Goal: Information Seeking & Learning: Learn about a topic

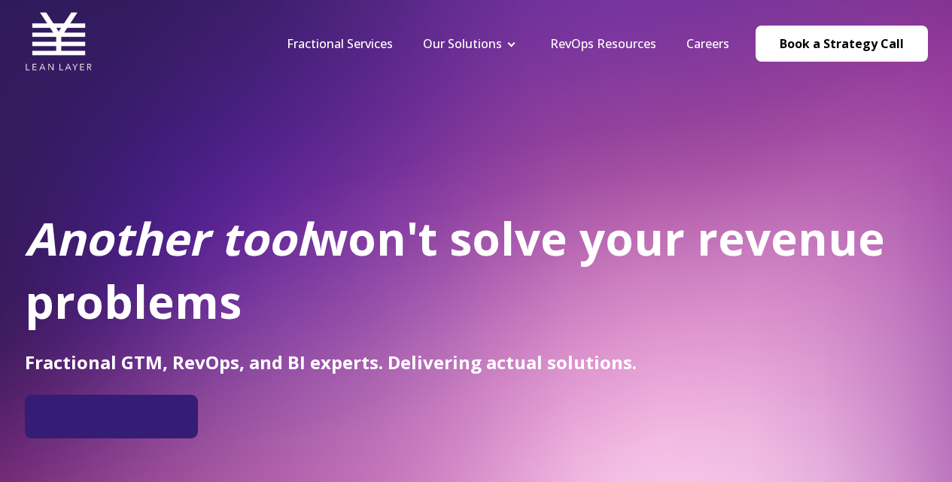
click at [696, 53] on nav "Fractional Services Our Solutions Revenue Tech Revenue Analytics Revenue Strate…" at bounding box center [600, 44] width 656 height 72
click at [705, 45] on link "Careers" at bounding box center [707, 43] width 43 height 17
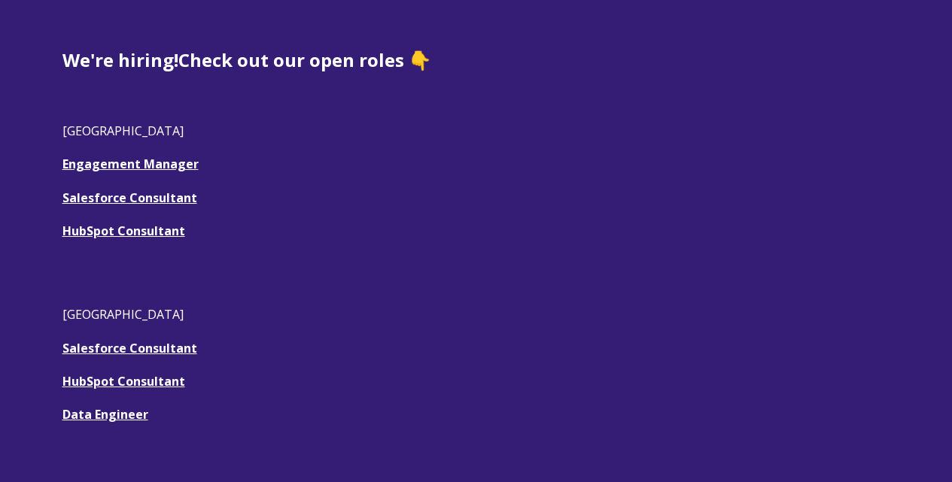
scroll to position [434, 0]
click at [136, 223] on link "HubSpot Consultant" at bounding box center [123, 230] width 123 height 17
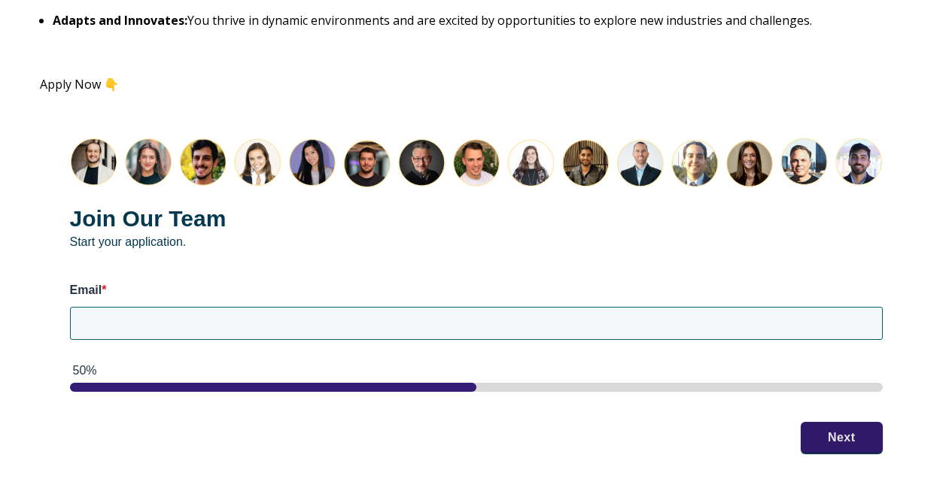
scroll to position [1882, 0]
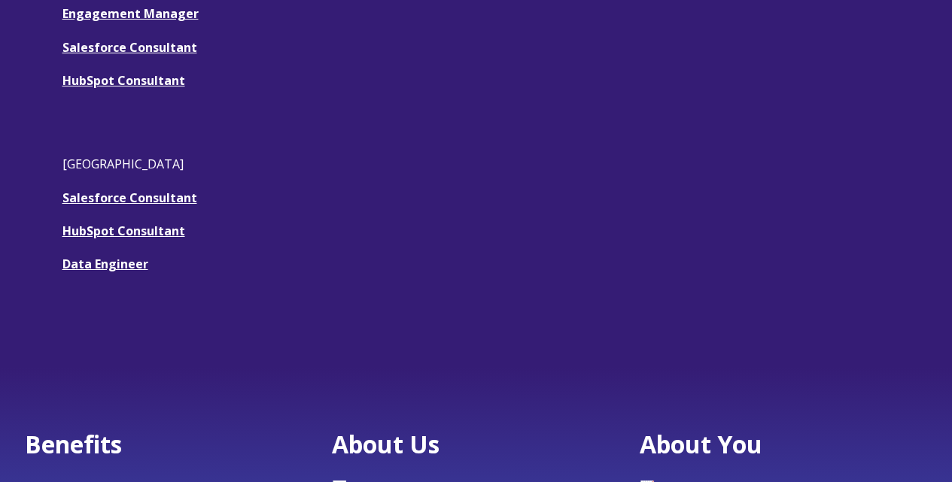
scroll to position [543, 0]
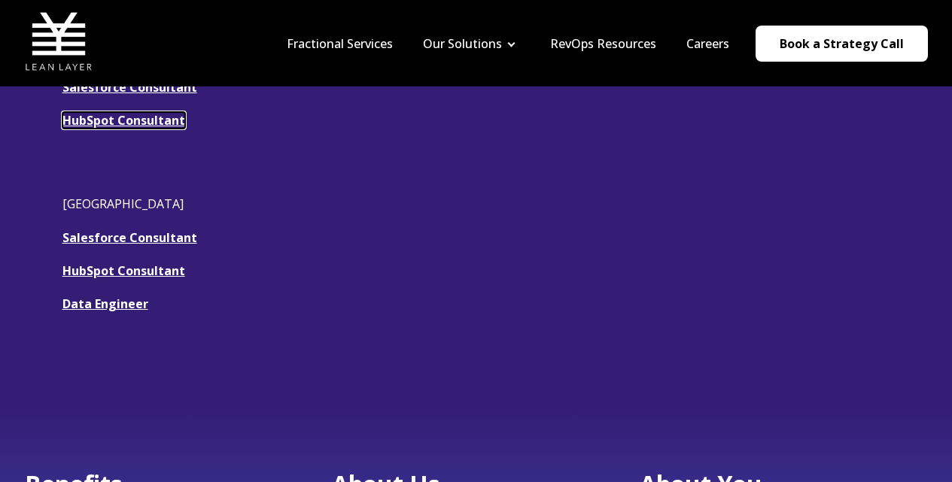
click at [109, 117] on link "HubSpot Consultant" at bounding box center [123, 120] width 123 height 17
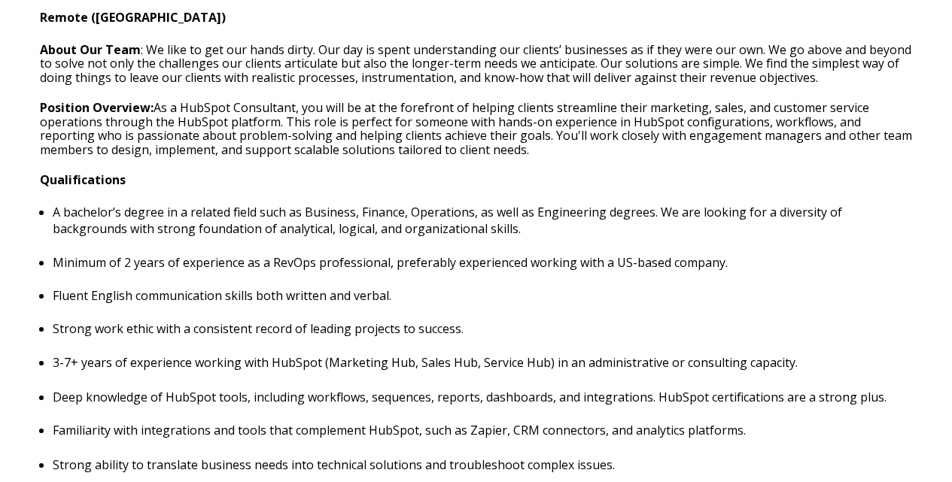
scroll to position [547, 0]
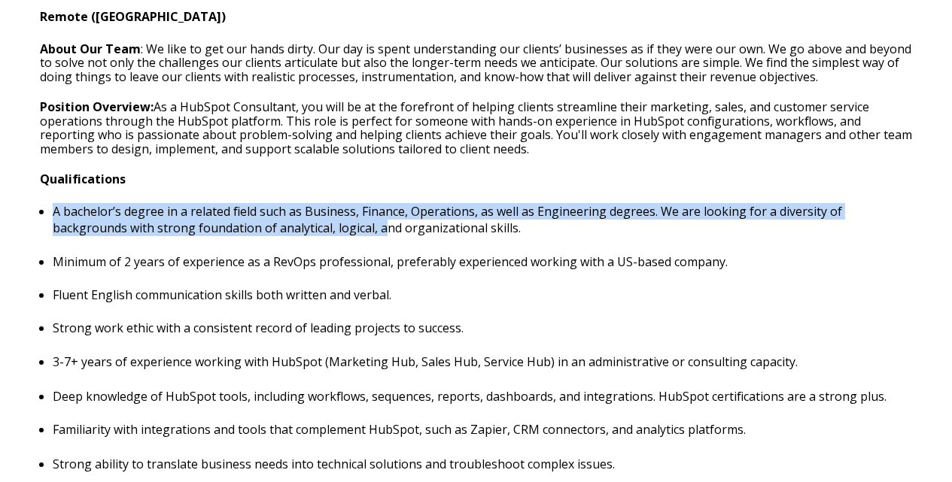
drag, startPoint x: 260, startPoint y: 181, endPoint x: 313, endPoint y: 230, distance: 71.9
click at [313, 230] on p "A bachelor’s degree in a related field such as Business, Finance, Operations, a…" at bounding box center [483, 219] width 860 height 33
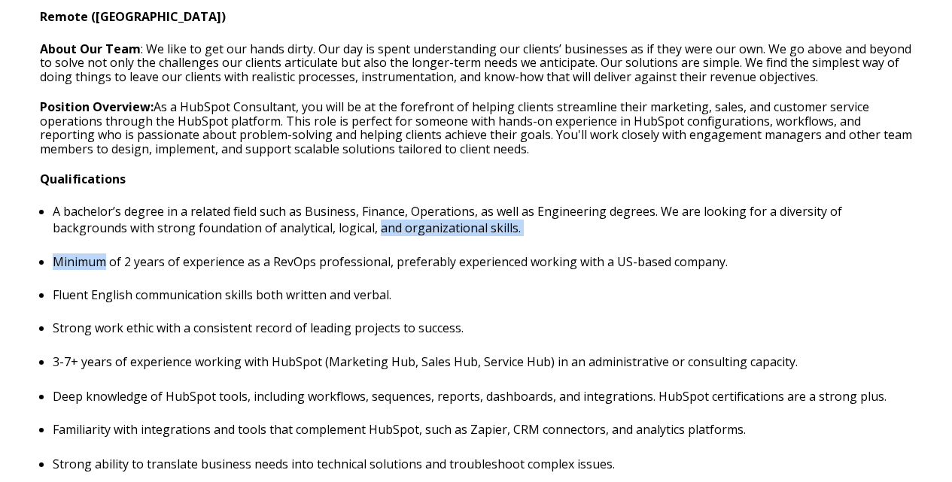
drag, startPoint x: 313, startPoint y: 230, endPoint x: 340, endPoint y: 250, distance: 33.4
click at [340, 250] on ul "A bachelor’s degree in a related field such as Business, Finance, Operations, a…" at bounding box center [476, 286] width 873 height 167
click at [358, 301] on p "Fluent English communication skills both written and verbal." at bounding box center [483, 295] width 860 height 17
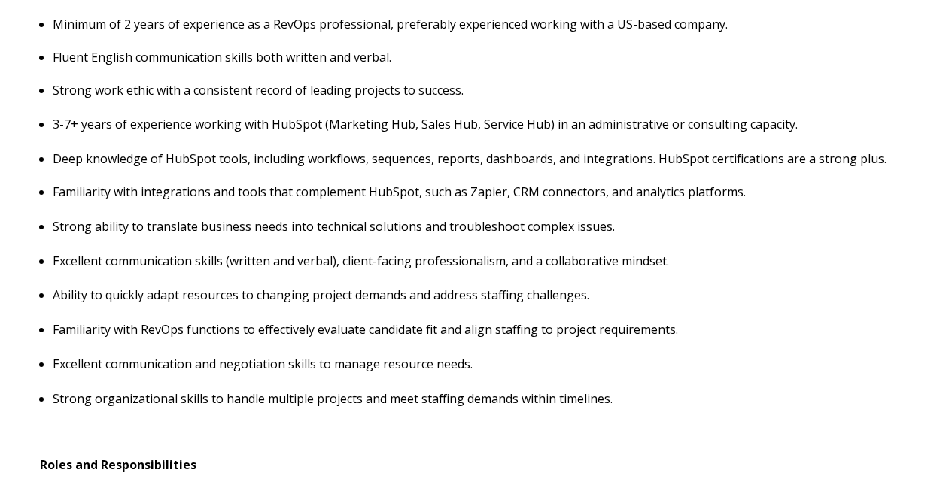
scroll to position [786, 0]
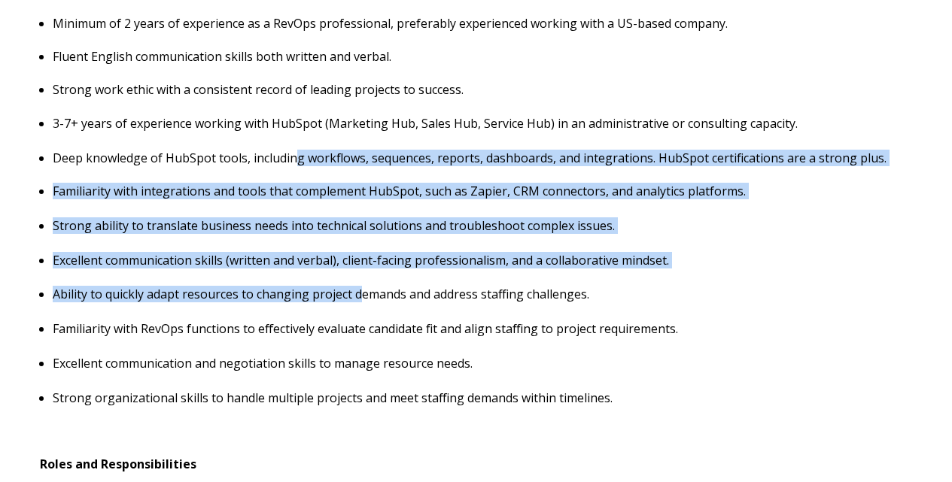
drag, startPoint x: 358, startPoint y: 300, endPoint x: 294, endPoint y: 151, distance: 162.6
click at [294, 151] on span "Hubspot Consultant Remote ([GEOGRAPHIC_DATA]) About Our Team : We like to get o…" at bounding box center [476, 437] width 873 height 1432
click at [294, 151] on p "Deep knowledge of HubSpot tools, including workflows, sequences, reports, dashb…" at bounding box center [483, 158] width 860 height 17
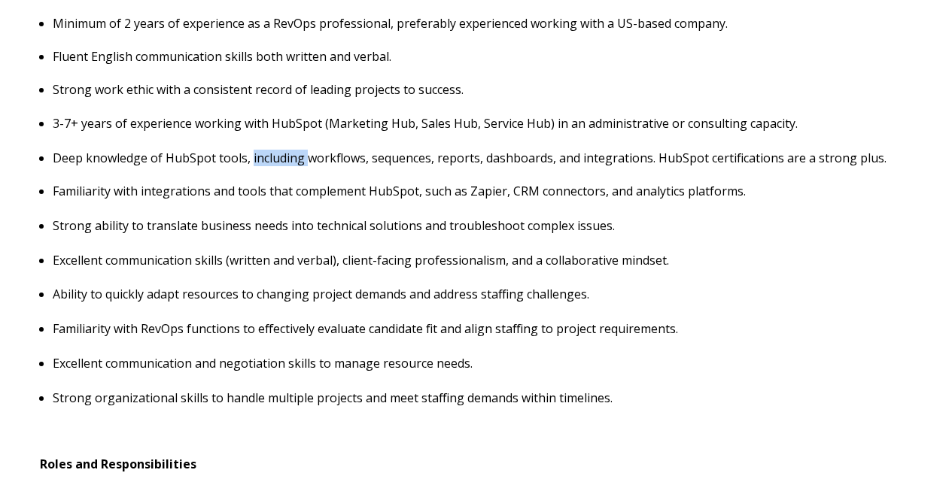
click at [294, 151] on p "Deep knowledge of HubSpot tools, including workflows, sequences, reports, dashb…" at bounding box center [483, 158] width 860 height 17
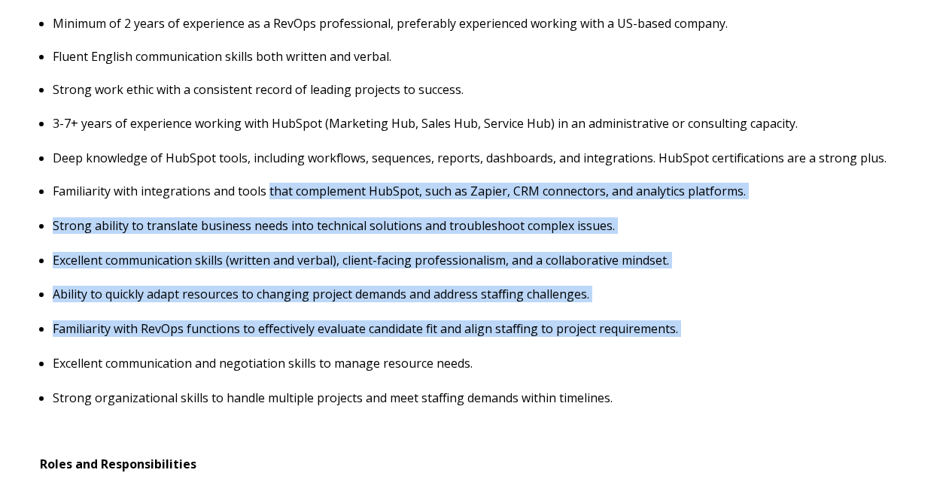
drag, startPoint x: 399, startPoint y: 380, endPoint x: 263, endPoint y: 187, distance: 236.2
click at [263, 187] on span "Hubspot Consultant Remote ([GEOGRAPHIC_DATA]) About Our Team : We like to get o…" at bounding box center [476, 437] width 873 height 1432
click at [263, 187] on p "Familiarity with integrations and tools that complement HubSpot, such as Zapier…" at bounding box center [483, 191] width 860 height 17
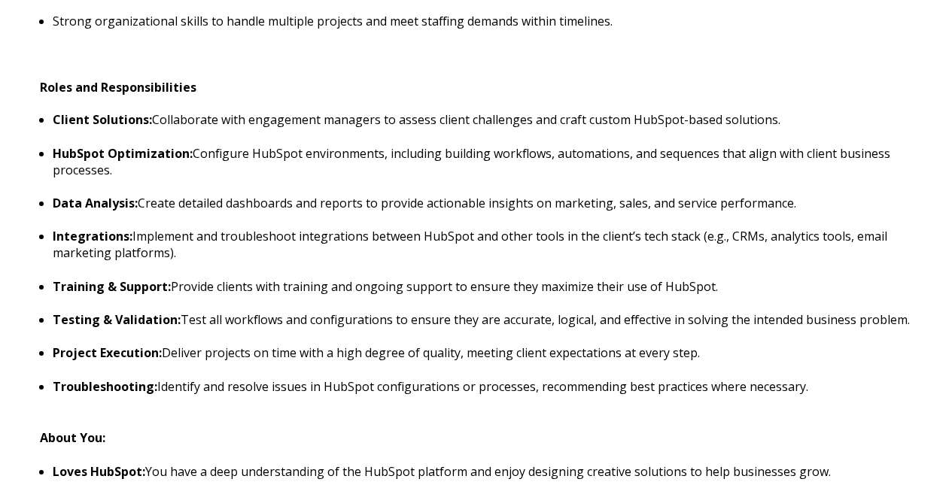
scroll to position [1169, 0]
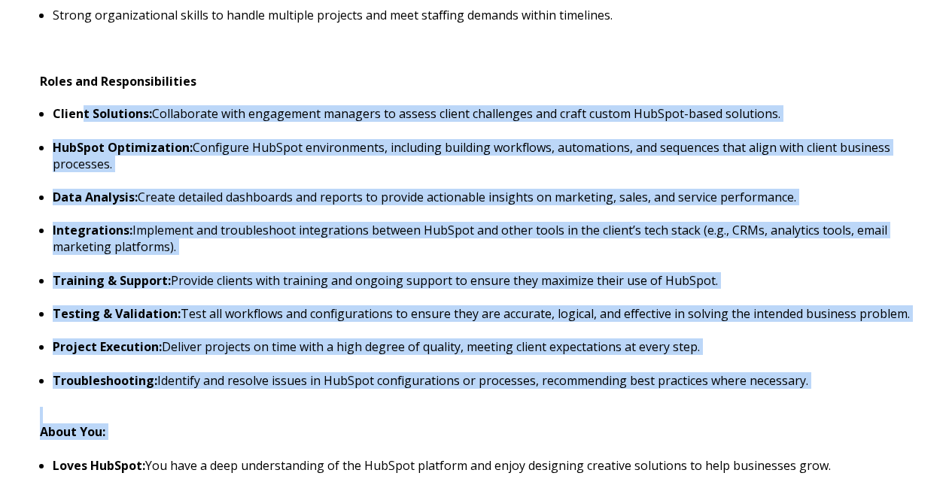
drag, startPoint x: 84, startPoint y: 108, endPoint x: 391, endPoint y: 448, distance: 457.8
click at [391, 448] on div "Hubspot Consultant Remote ([GEOGRAPHIC_DATA]) About Our Team : We like to get o…" at bounding box center [476, 43] width 873 height 1455
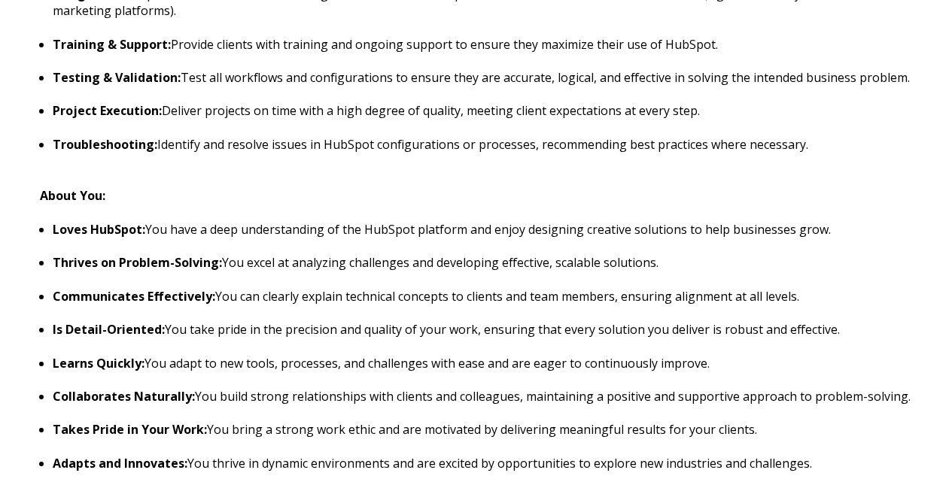
scroll to position [1418, 0]
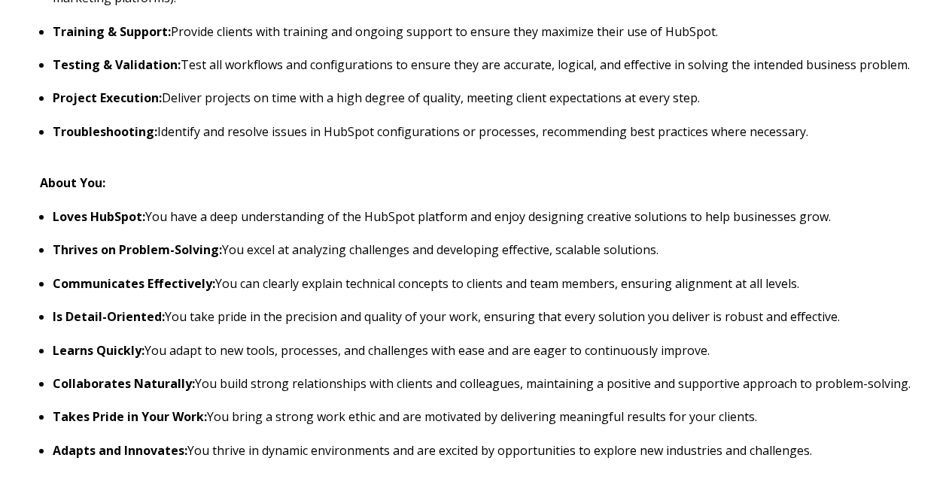
drag, startPoint x: 101, startPoint y: 204, endPoint x: 300, endPoint y: 348, distance: 245.3
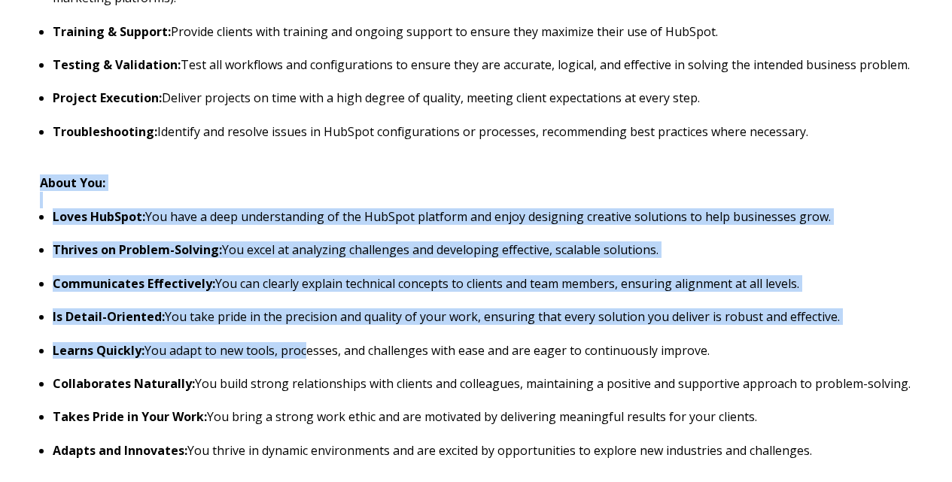
click at [300, 348] on p "Learns Quickly: You adapt to new tools, processes, and challenges with ease and…" at bounding box center [483, 350] width 860 height 17
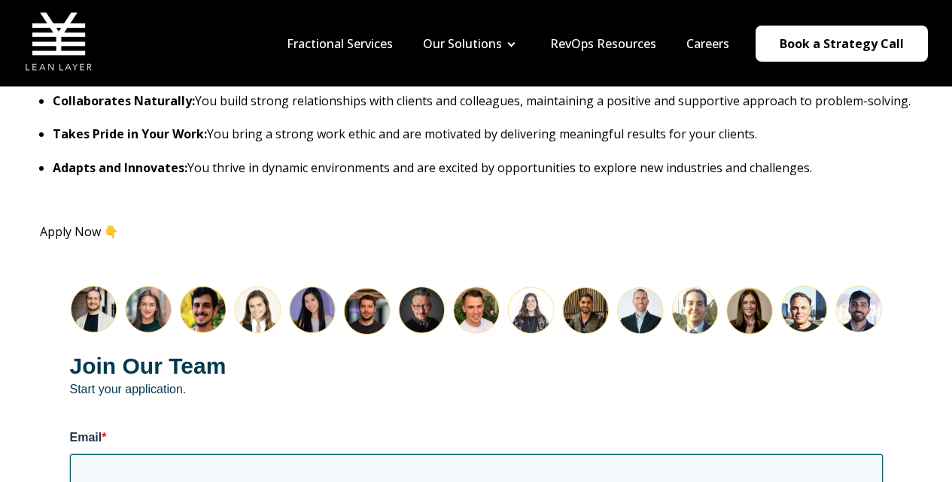
scroll to position [1698, 0]
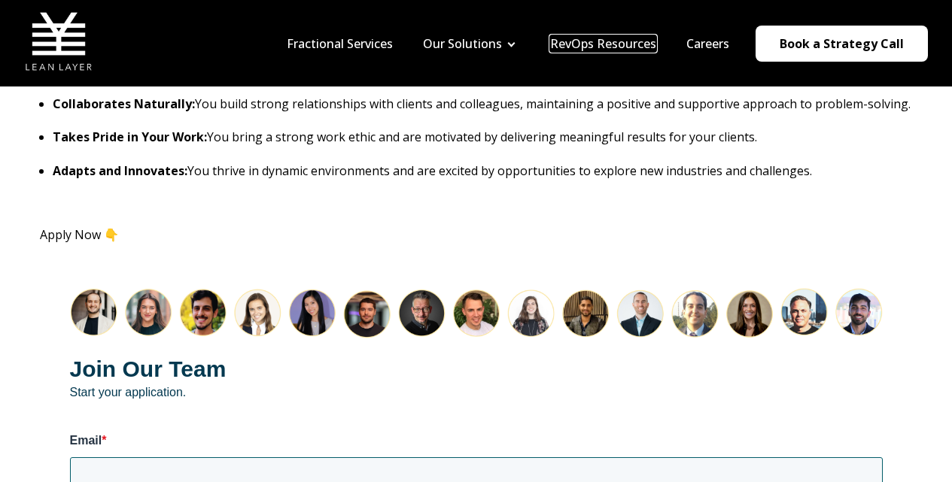
click at [609, 36] on link "RevOps Resources" at bounding box center [603, 43] width 106 height 17
